Goal: Check status: Check status

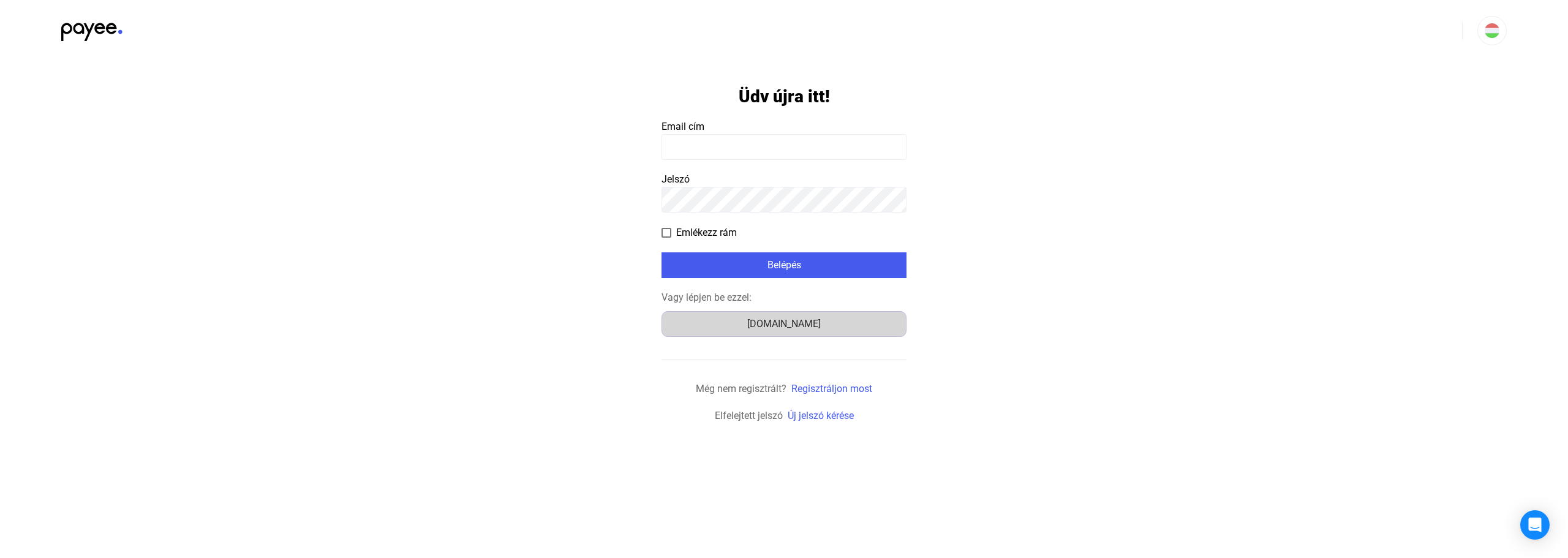
click at [791, 325] on div "Számlázz.hu" at bounding box center [783, 323] width 236 height 15
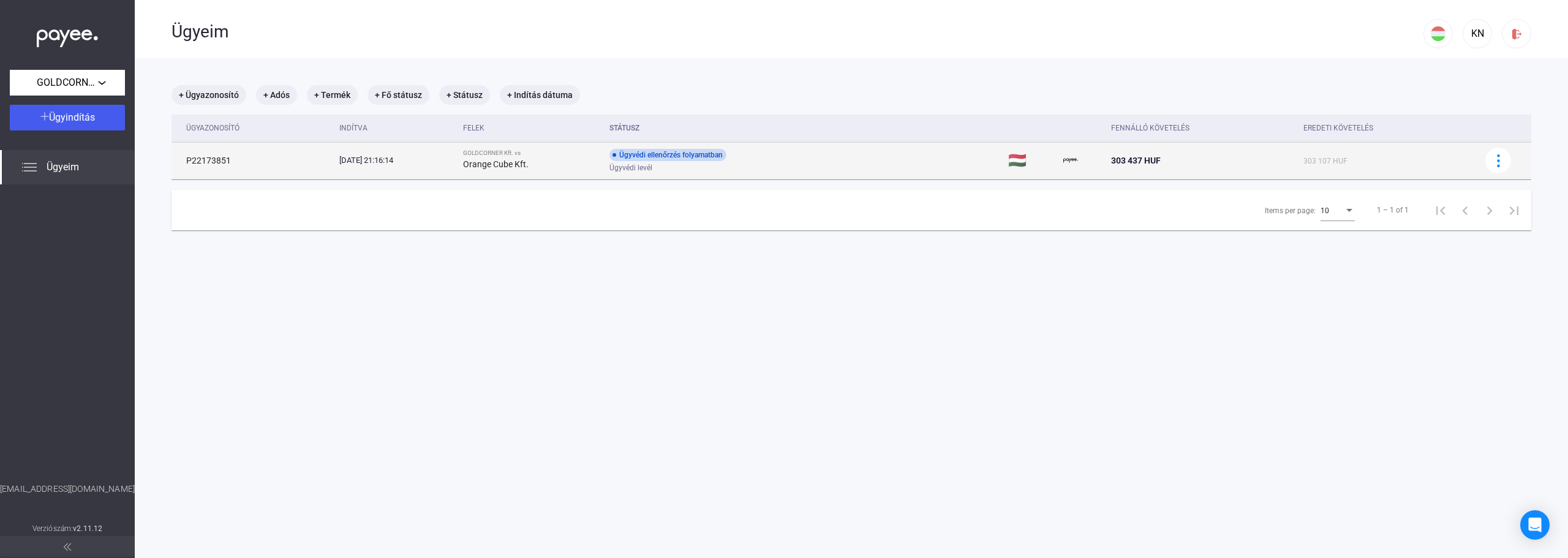
click at [688, 157] on div "Ügyvédi ellenőrzés folyamatban" at bounding box center [668, 155] width 117 height 12
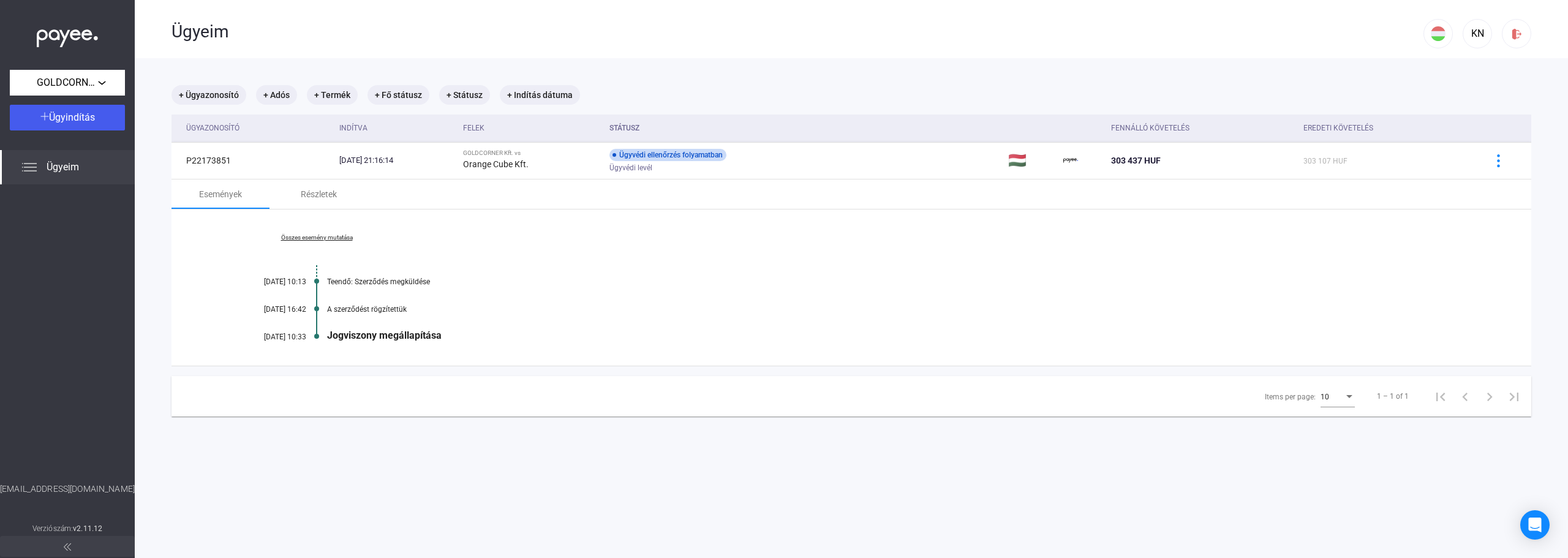
drag, startPoint x: 337, startPoint y: 284, endPoint x: 437, endPoint y: 289, distance: 100.1
click at [437, 289] on div "Összes esemény mutatása [DATE] 10:13 Teendő: Szerződés megküldése [DATE] 16:42 …" at bounding box center [851, 287] width 1360 height 156
click at [404, 286] on div "Összes esemény mutatása [DATE] 10:13 Teendő: Szerződés megküldése [DATE] 16:42 …" at bounding box center [851, 287] width 1360 height 156
click at [329, 239] on link "Összes esemény mutatása" at bounding box center [316, 238] width 168 height 7
click at [327, 197] on div "Részletek" at bounding box center [319, 194] width 36 height 15
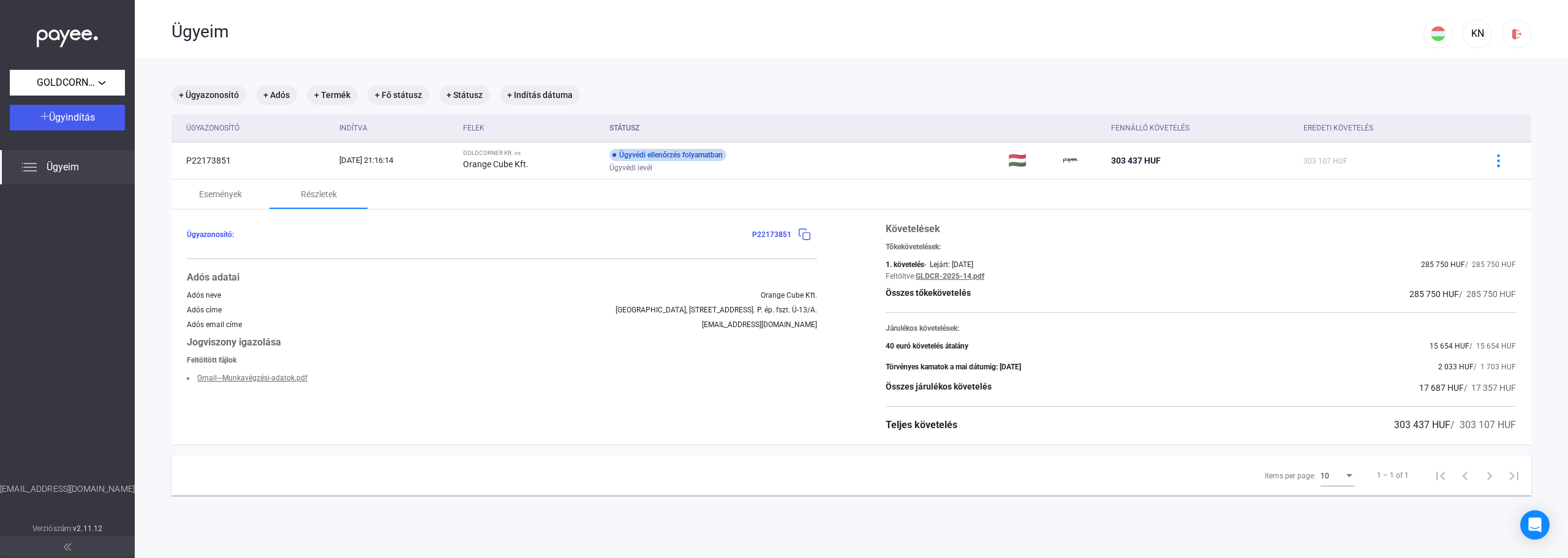
click at [273, 379] on link "Gmail---Munkavégzési-adatok.pdf" at bounding box center [252, 378] width 110 height 9
